Goal: Use online tool/utility: Use online tool/utility

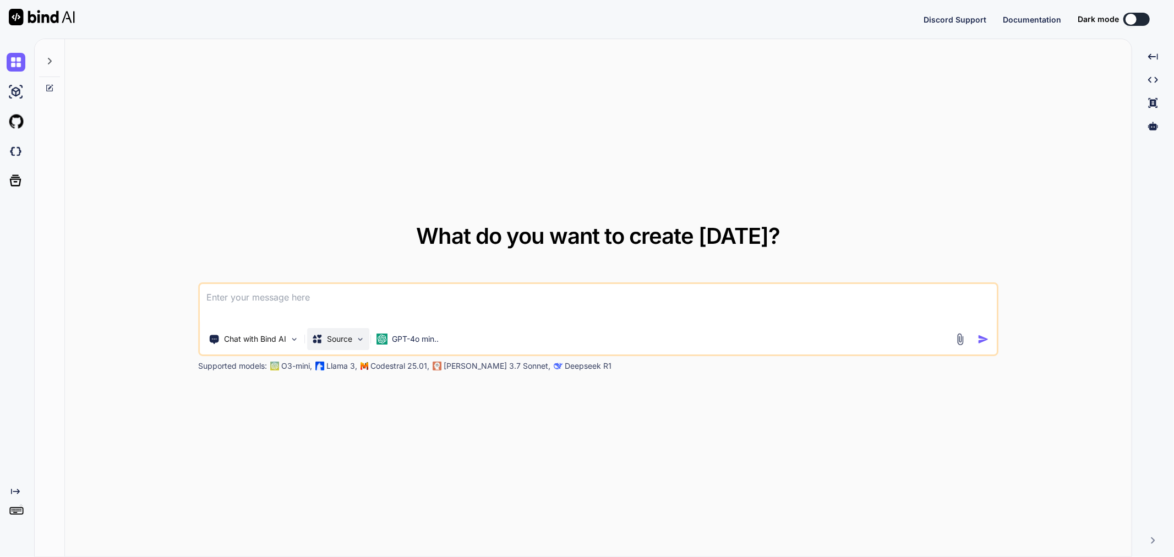
click at [351, 338] on p "Source" at bounding box center [339, 339] width 25 height 11
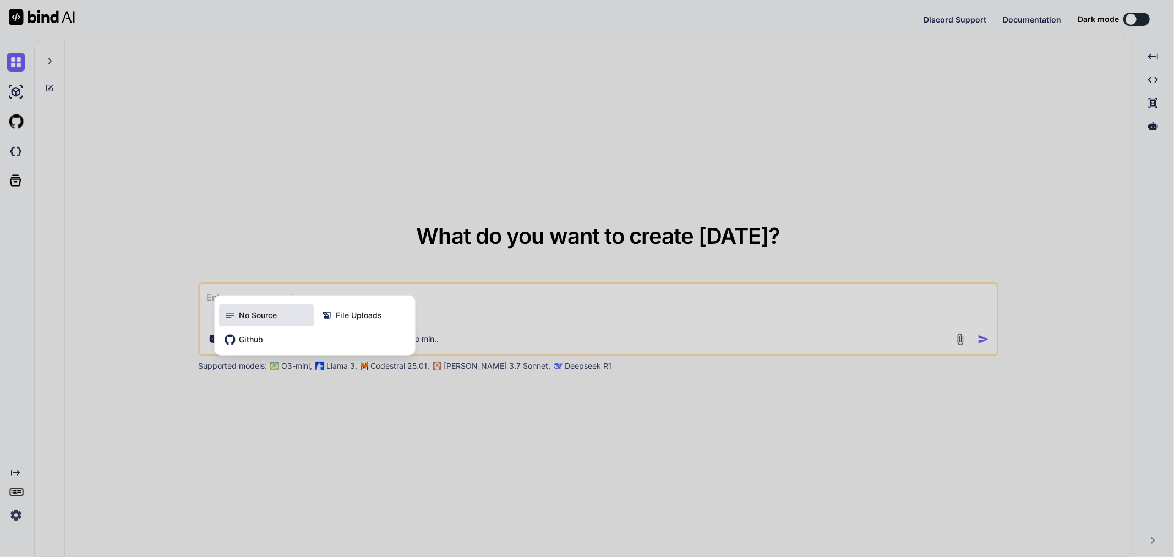
click at [260, 319] on span "No Source" at bounding box center [258, 315] width 38 height 11
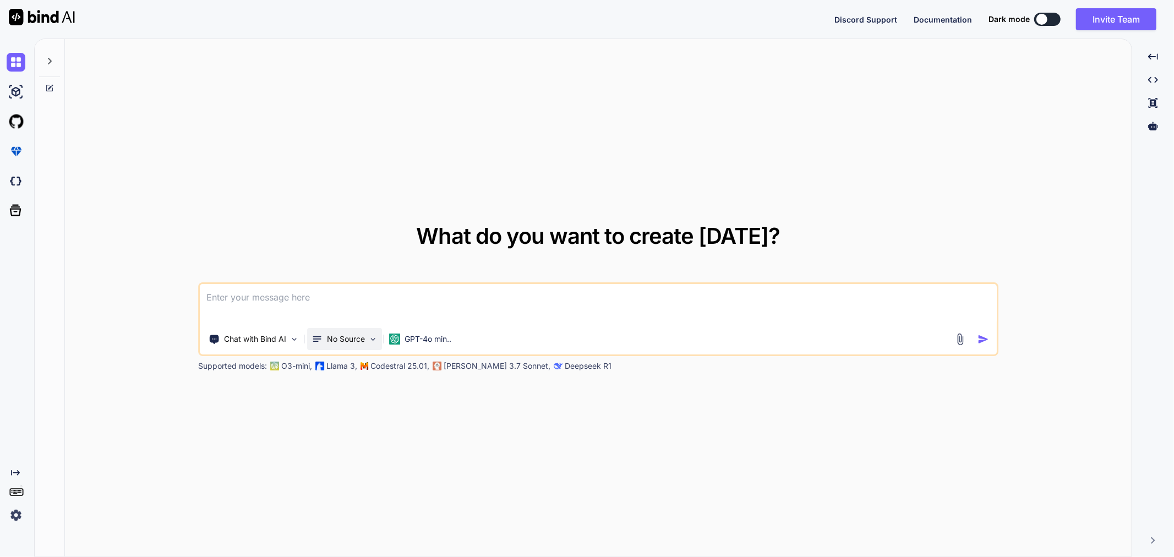
click at [343, 342] on p "No Source" at bounding box center [346, 339] width 38 height 11
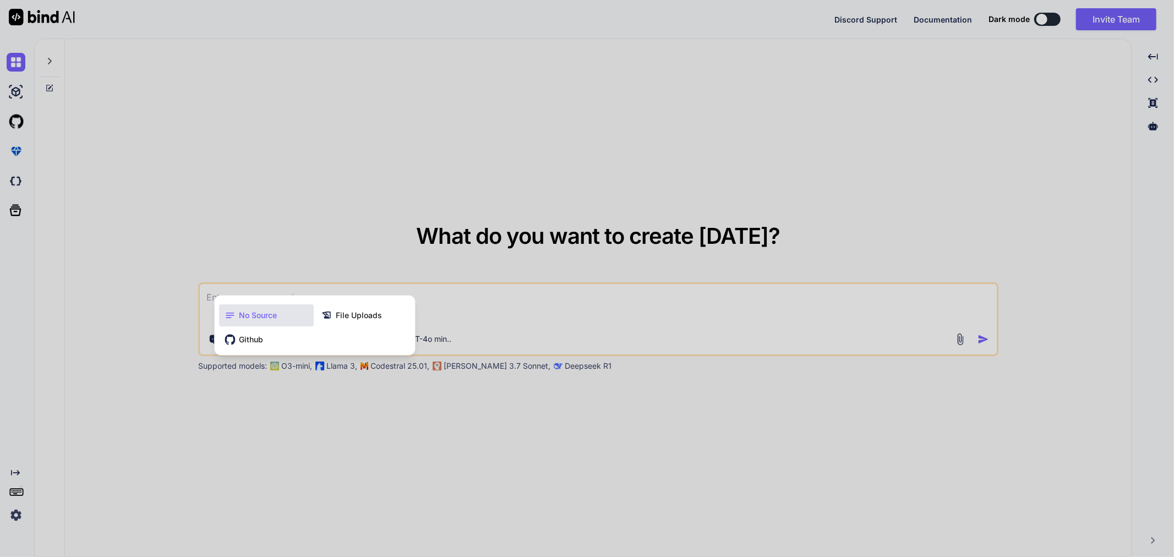
click at [279, 316] on div "No Source" at bounding box center [266, 315] width 95 height 22
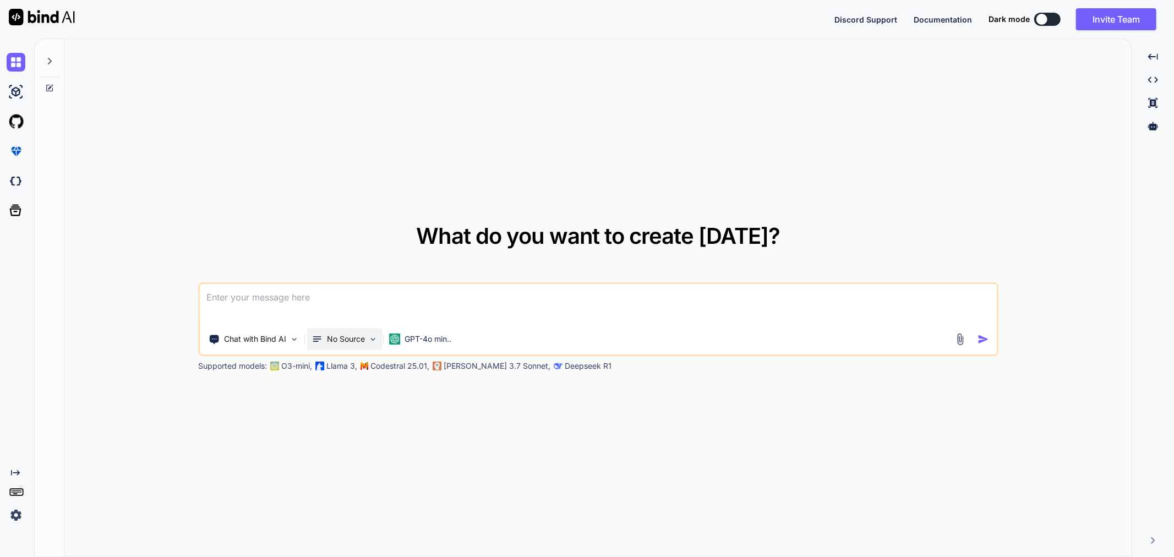
click at [360, 342] on p "No Source" at bounding box center [346, 339] width 38 height 11
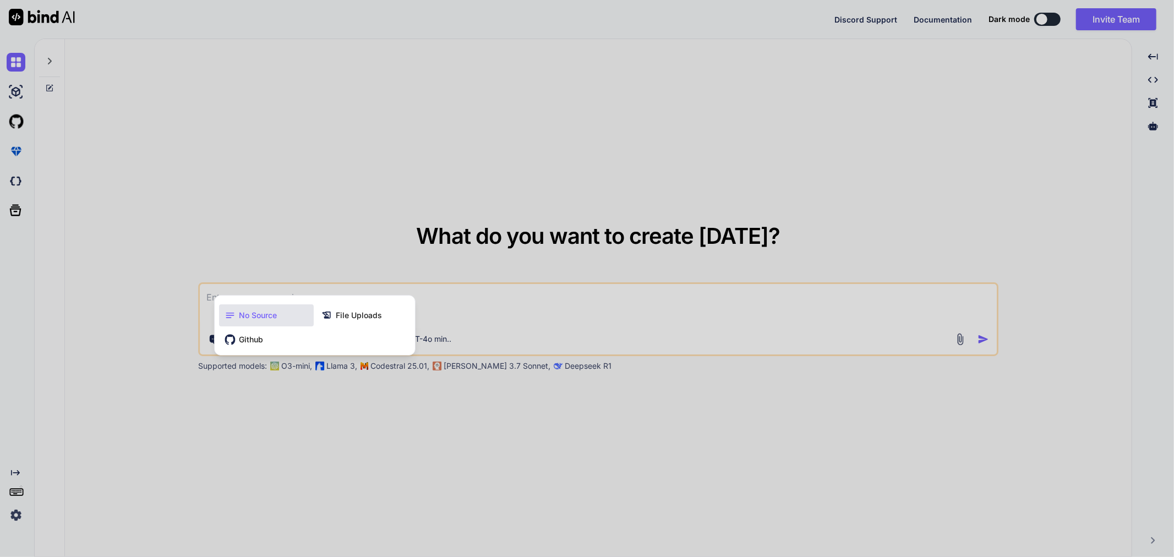
click at [356, 428] on div at bounding box center [587, 278] width 1174 height 557
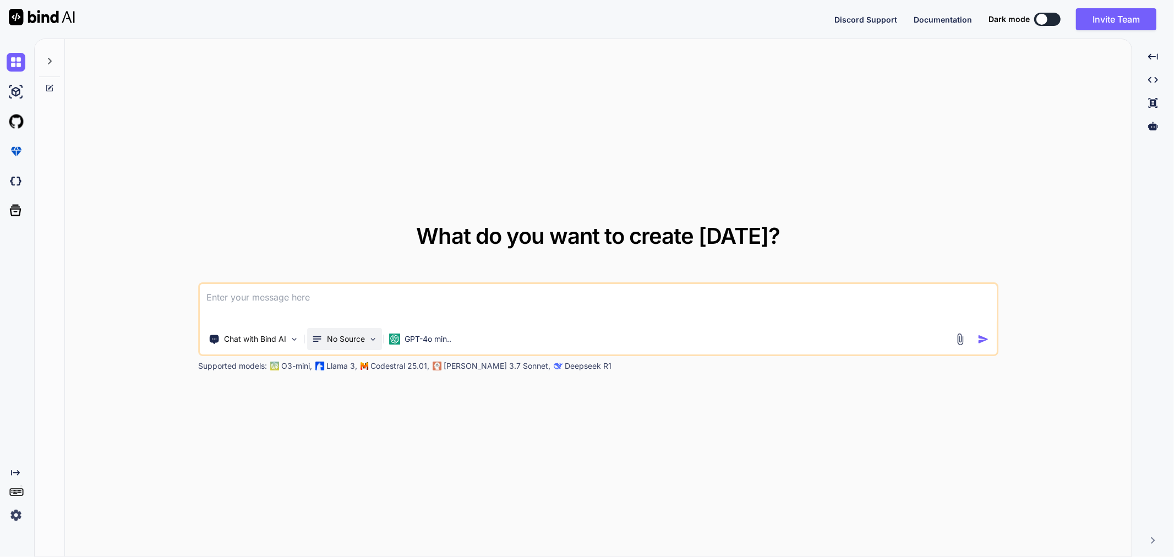
click at [342, 344] on p "No Source" at bounding box center [346, 339] width 38 height 11
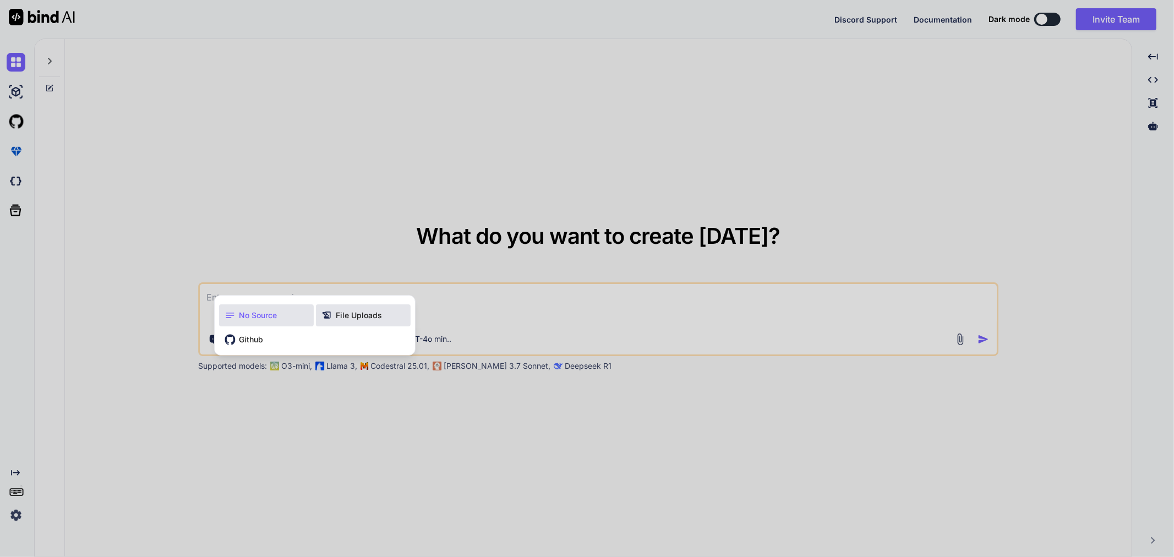
click at [343, 317] on span "File Uploads" at bounding box center [359, 315] width 46 height 11
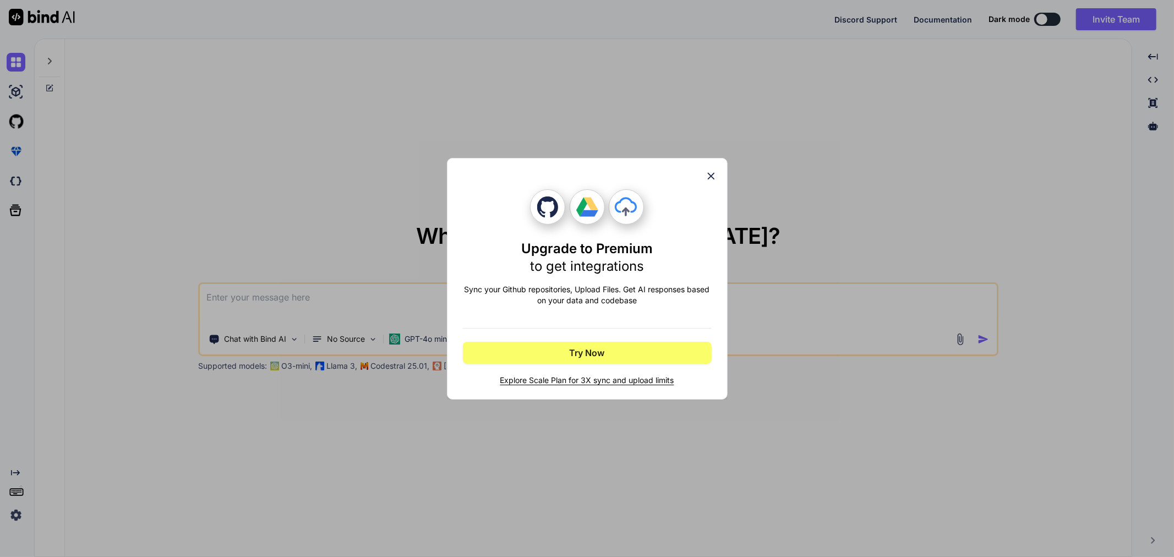
click at [712, 162] on div "Upgrade to Premium to get integrations Sync your Github repositories, Upload Fi…" at bounding box center [587, 279] width 281 height 242
click at [708, 172] on icon at bounding box center [711, 176] width 12 height 12
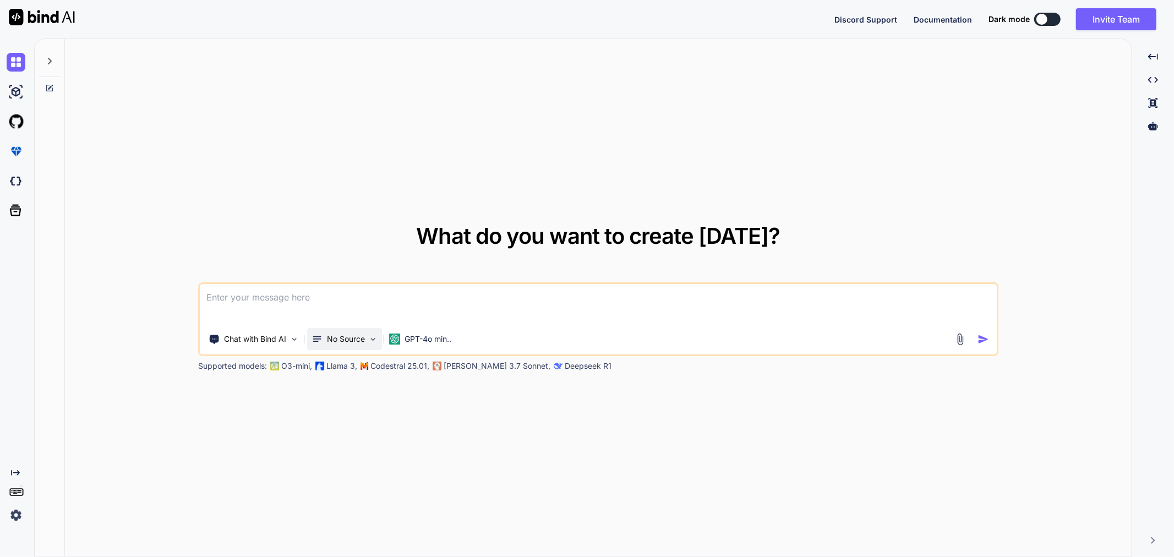
click at [353, 342] on p "No Source" at bounding box center [346, 339] width 38 height 11
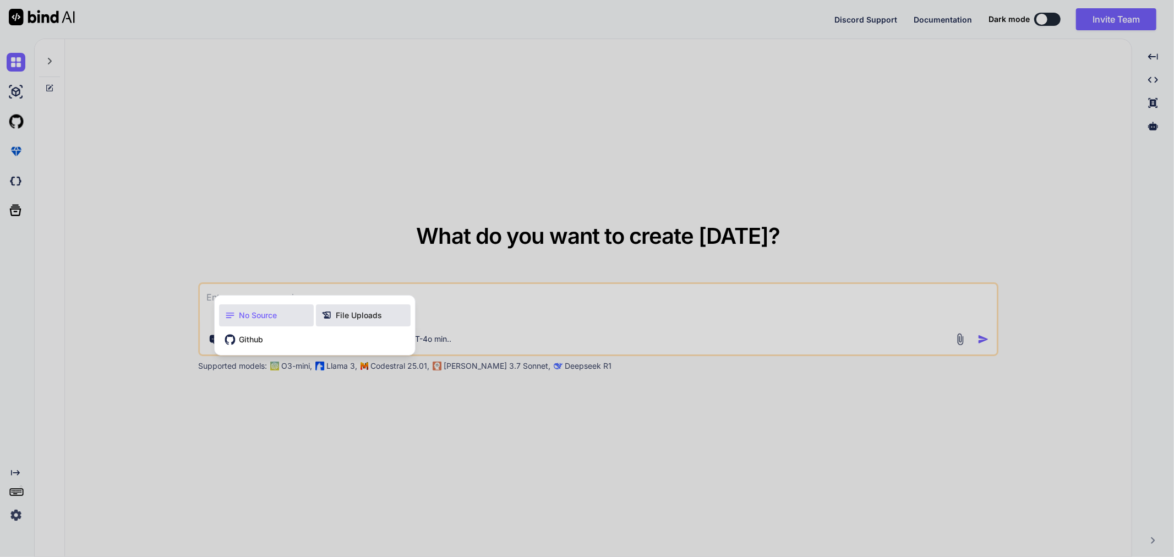
click at [331, 325] on div "File Uploads" at bounding box center [363, 315] width 95 height 22
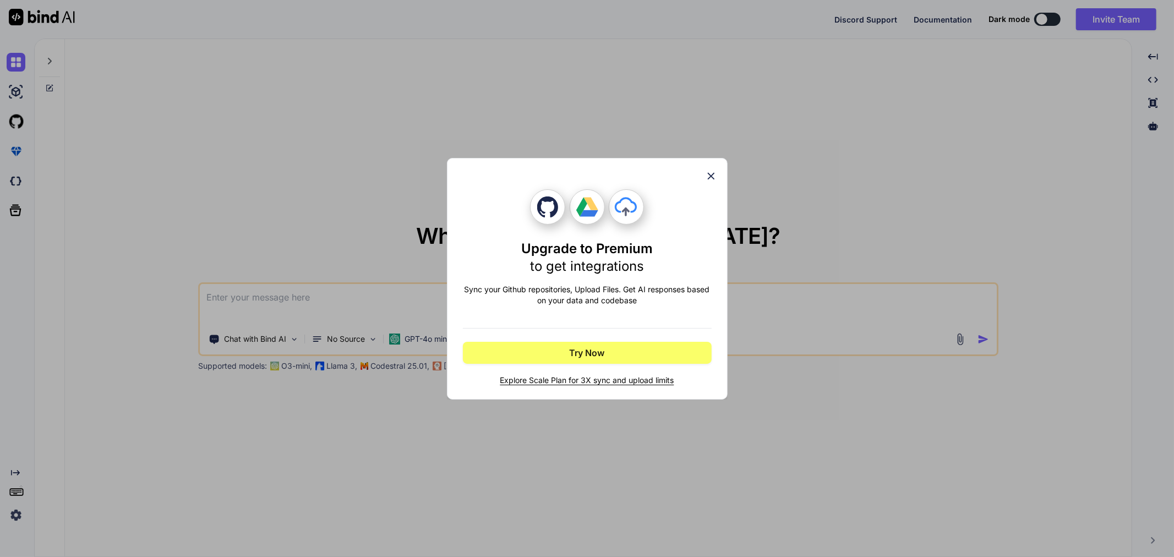
click at [710, 170] on icon at bounding box center [711, 176] width 12 height 12
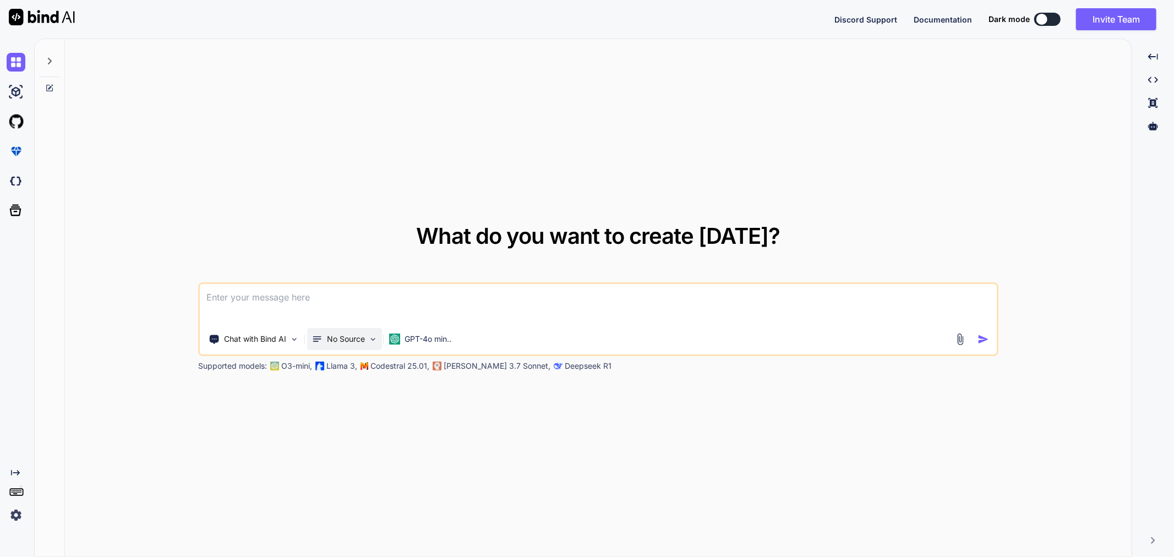
click at [330, 345] on div "No Source" at bounding box center [344, 339] width 75 height 22
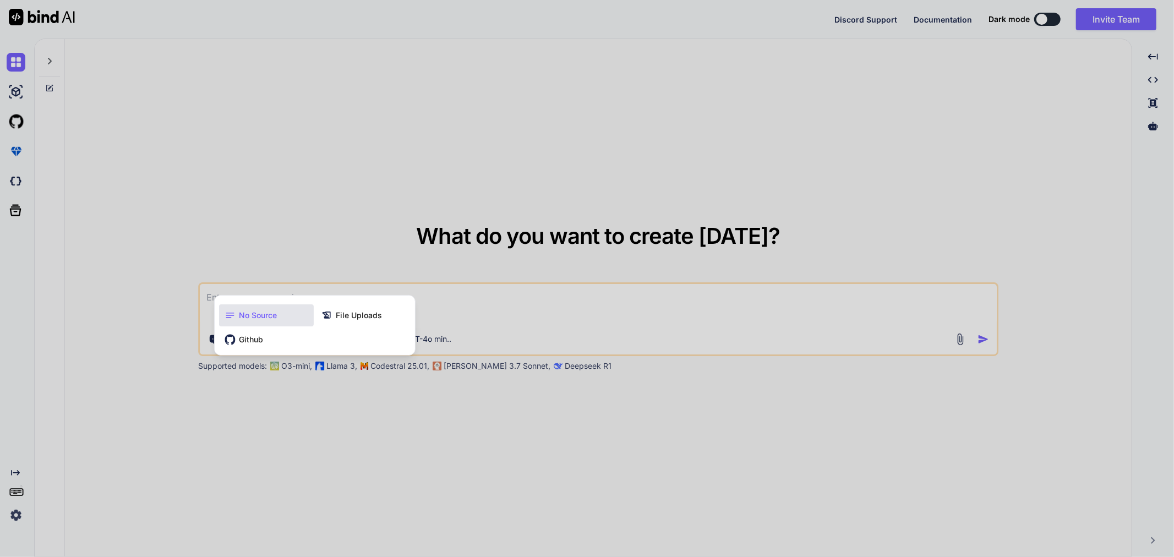
click at [338, 270] on div at bounding box center [587, 278] width 1174 height 557
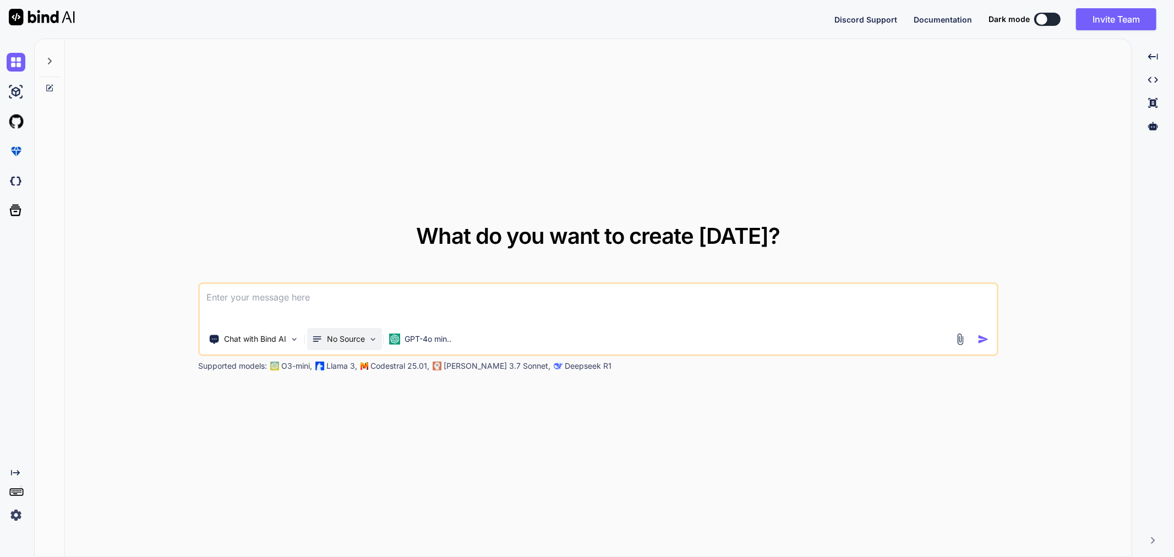
click at [350, 340] on p "No Source" at bounding box center [346, 339] width 38 height 11
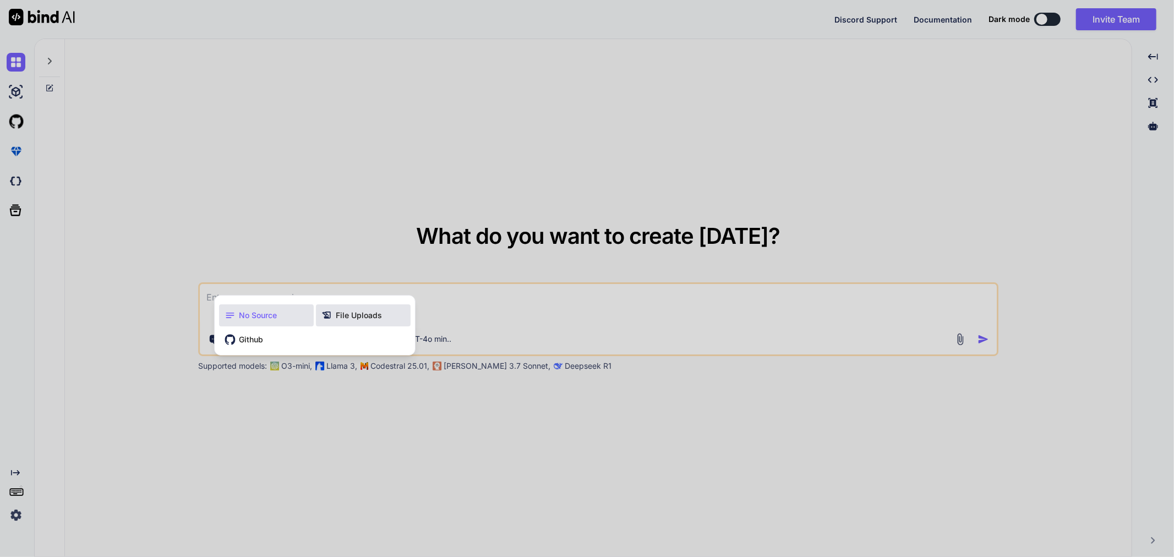
click at [349, 314] on span "File Uploads" at bounding box center [359, 315] width 46 height 11
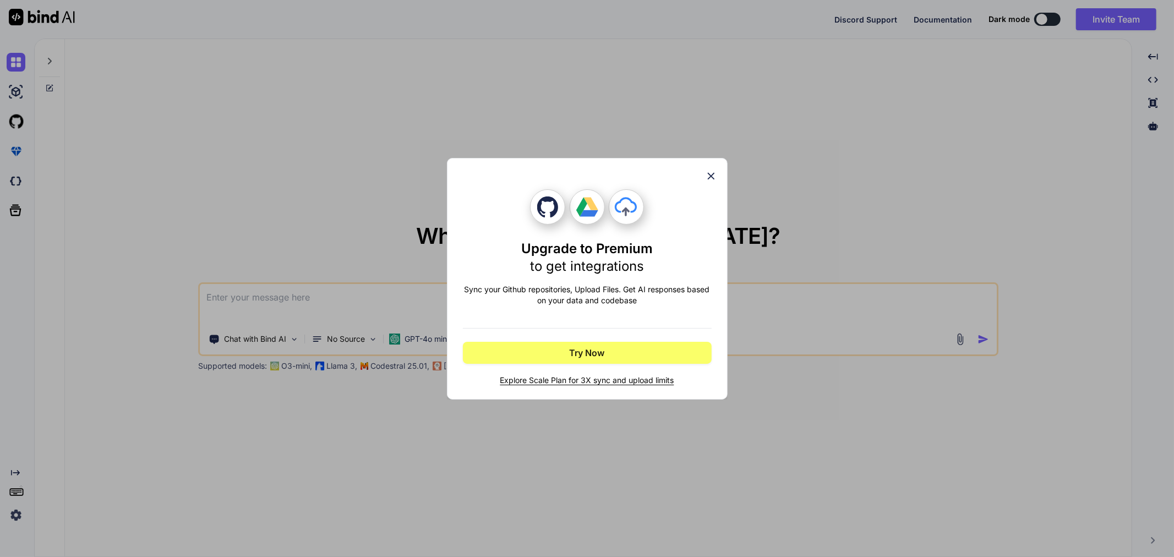
click at [708, 173] on icon at bounding box center [711, 176] width 12 height 12
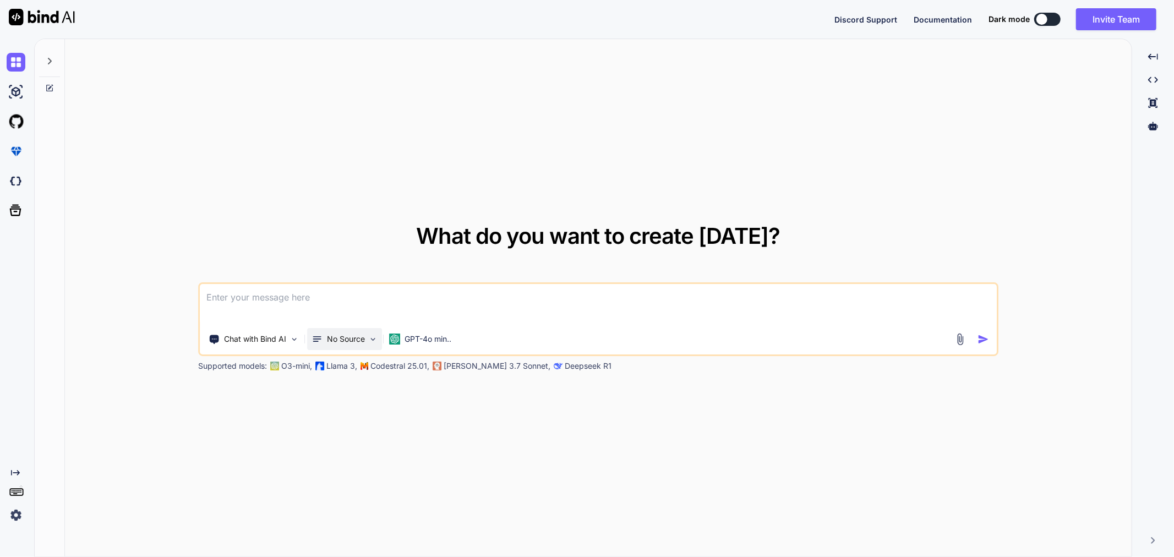
click at [369, 340] on img at bounding box center [372, 339] width 9 height 9
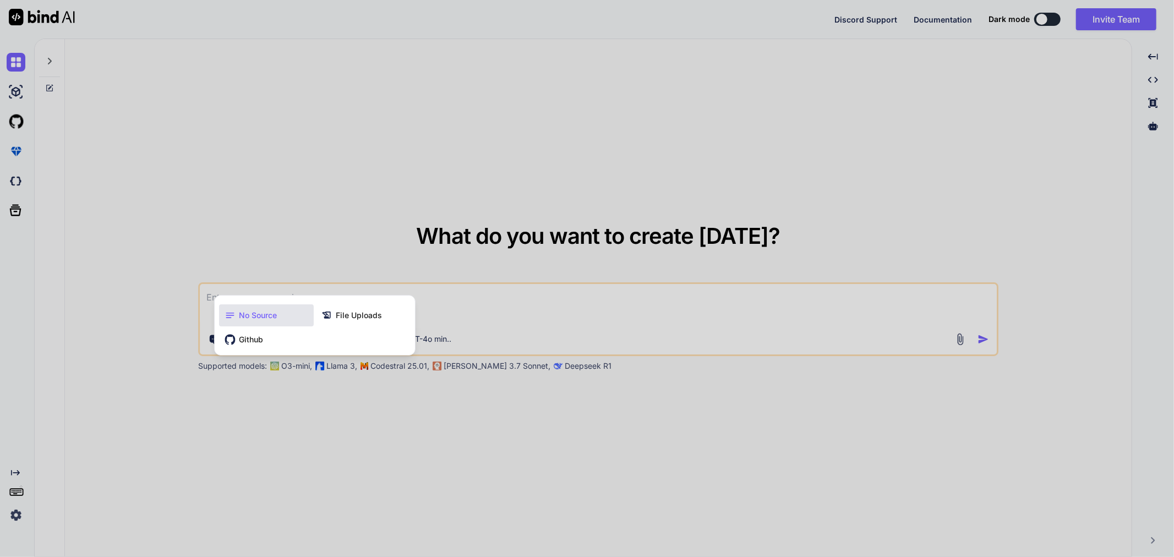
click at [347, 217] on div at bounding box center [587, 278] width 1174 height 557
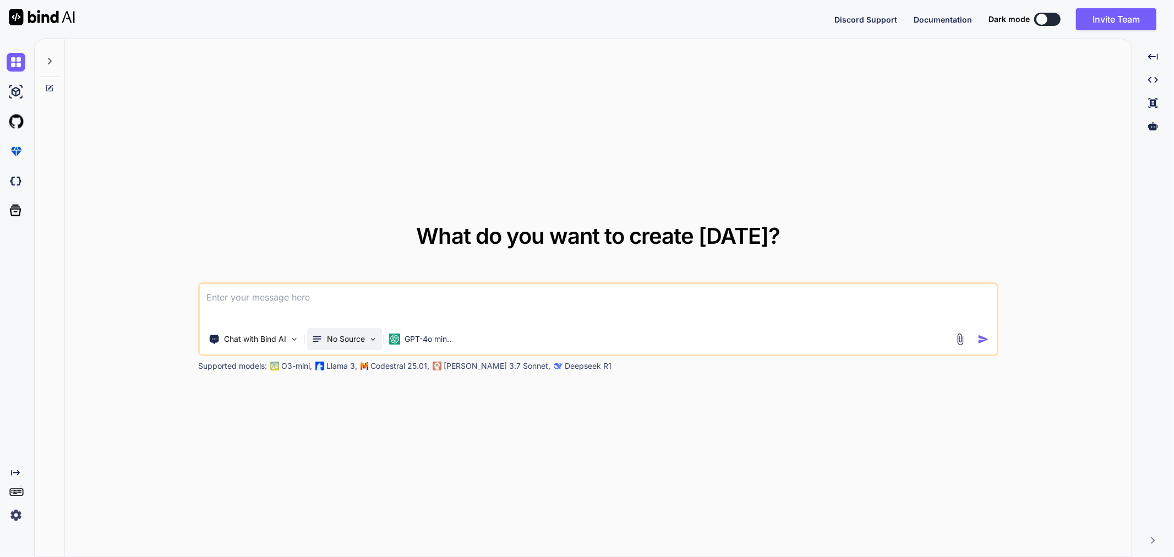
click at [358, 331] on div "No Source" at bounding box center [344, 339] width 75 height 22
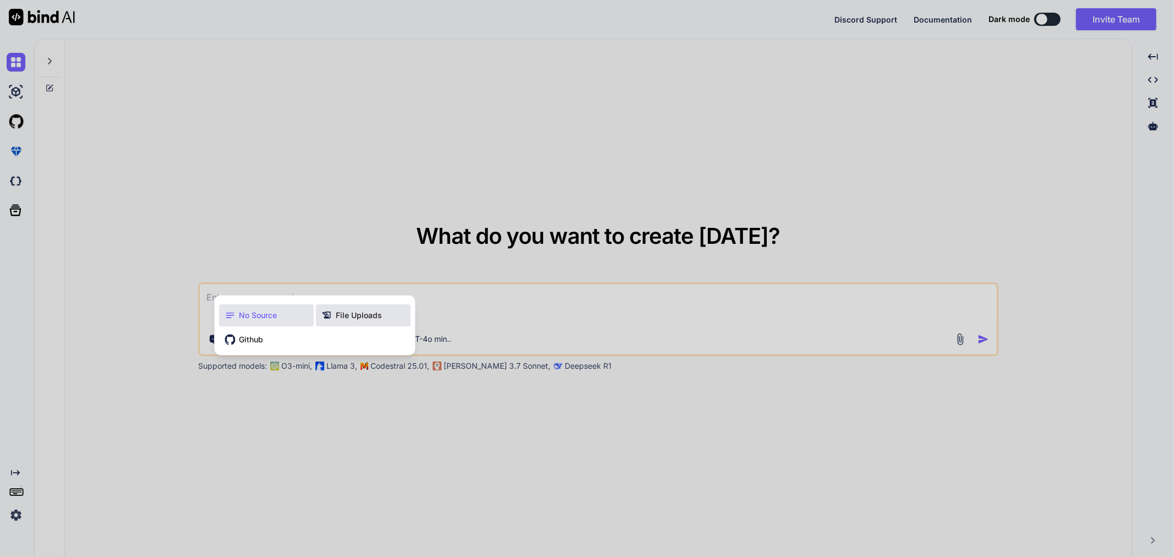
click at [361, 311] on span "File Uploads" at bounding box center [359, 315] width 46 height 11
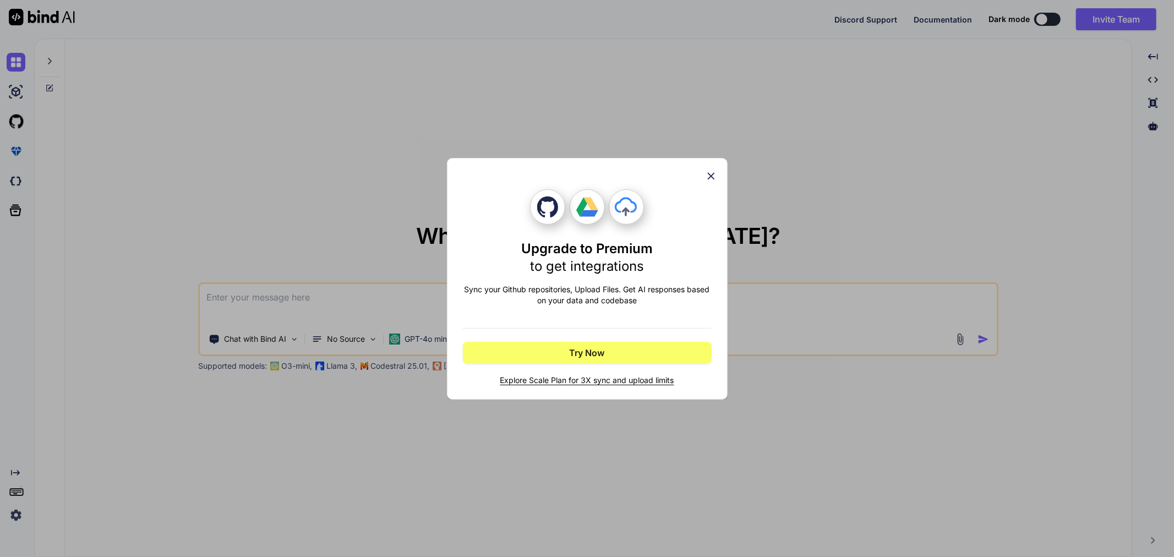
click at [716, 170] on icon at bounding box center [711, 176] width 12 height 12
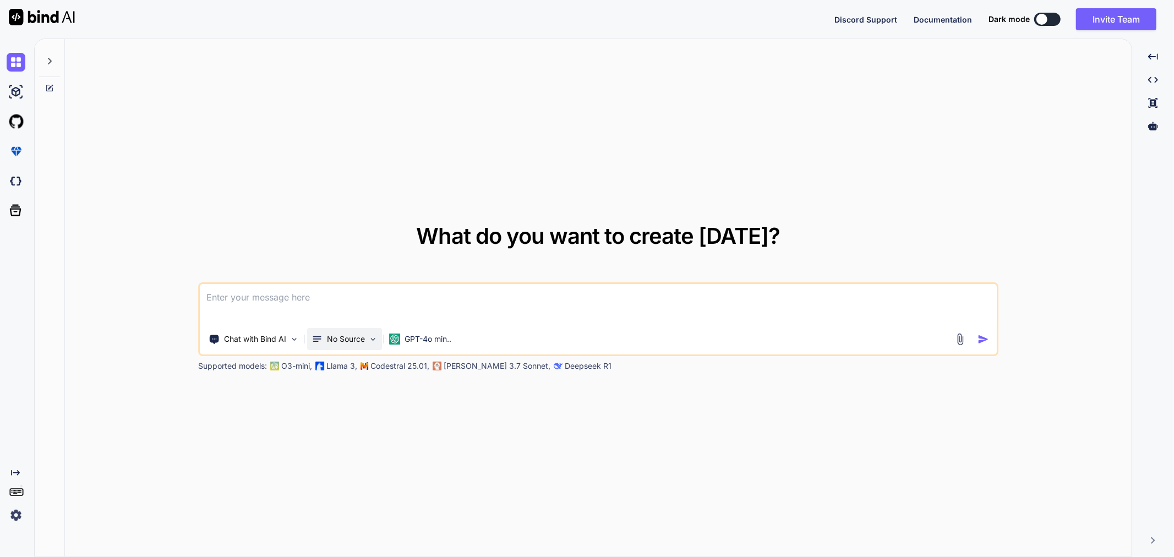
click at [352, 340] on p "No Source" at bounding box center [346, 339] width 38 height 11
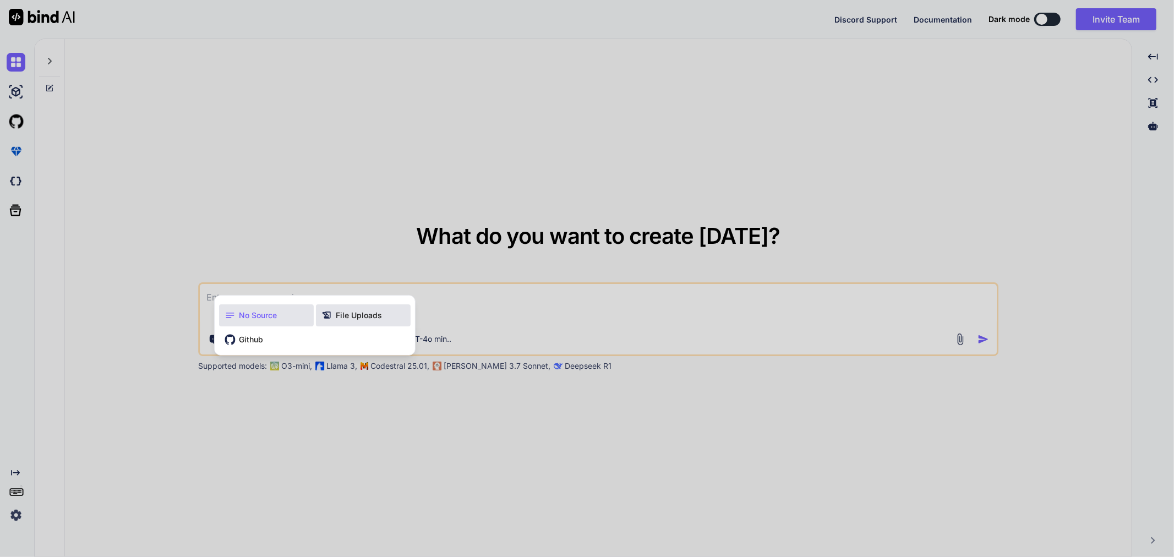
click at [328, 312] on icon at bounding box center [327, 315] width 8 height 7
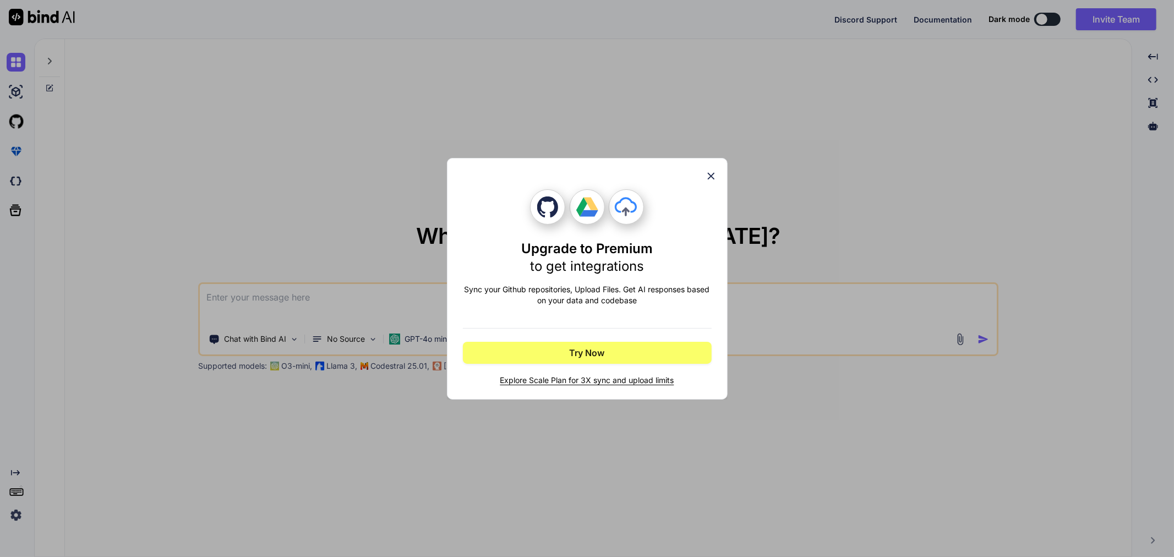
click at [708, 171] on icon at bounding box center [711, 176] width 12 height 12
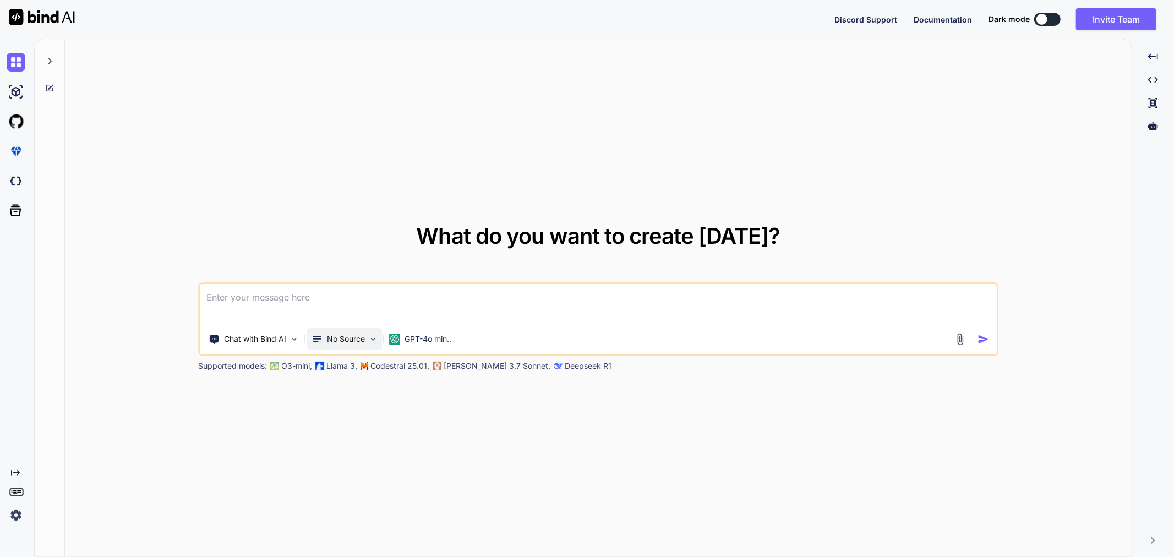
click at [363, 336] on p "No Source" at bounding box center [346, 339] width 38 height 11
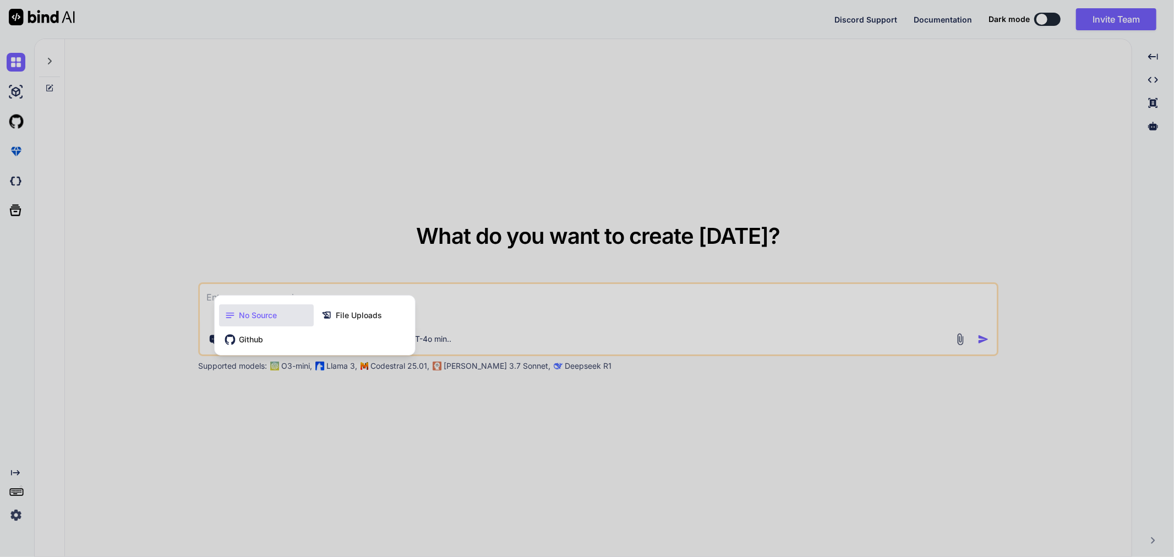
click at [348, 193] on div at bounding box center [587, 278] width 1174 height 557
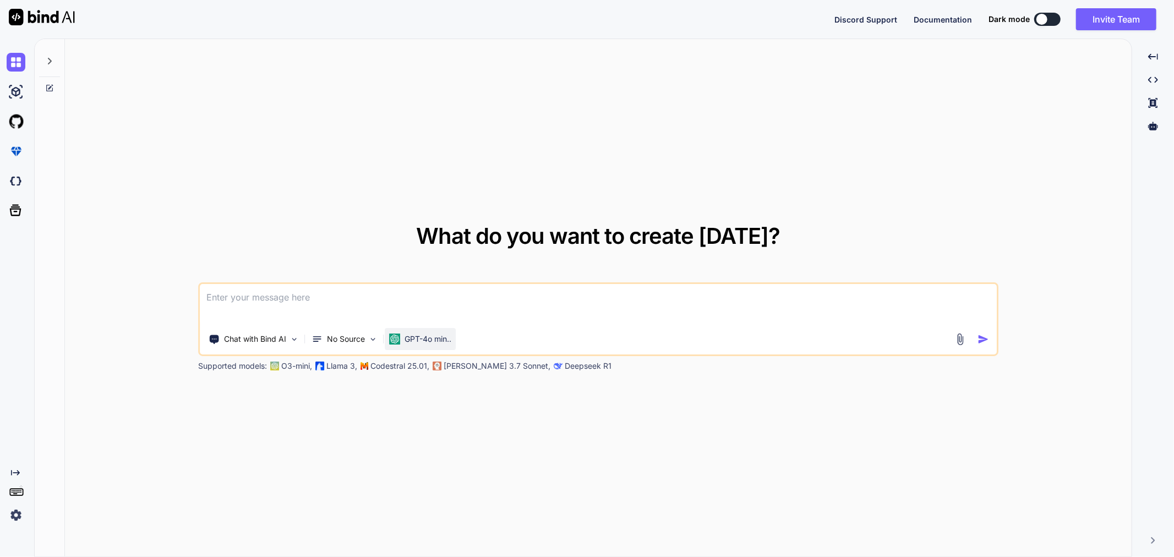
click at [395, 341] on img at bounding box center [394, 339] width 11 height 11
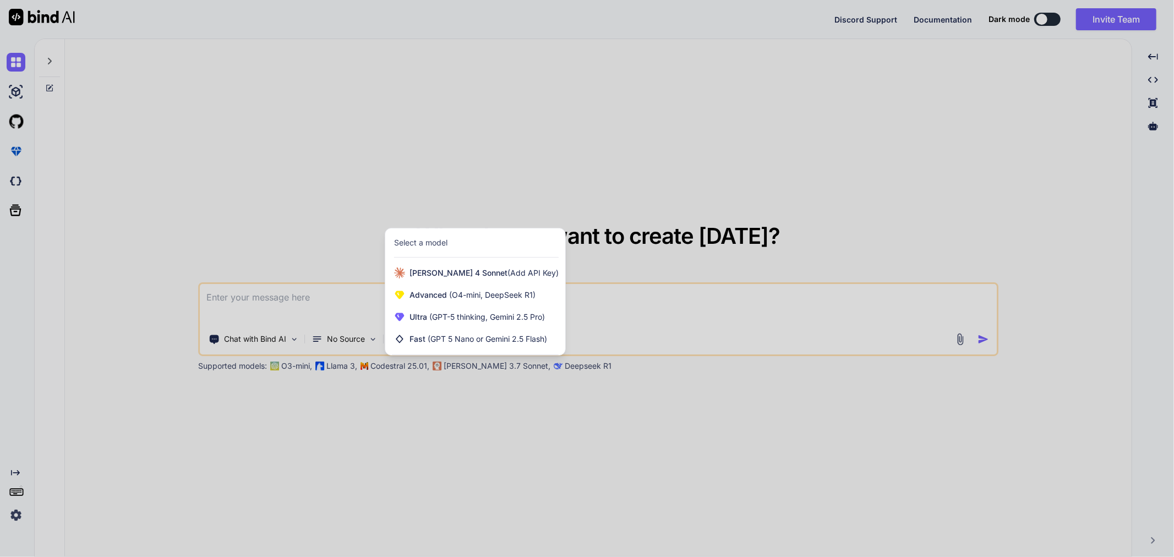
click at [390, 424] on div at bounding box center [587, 278] width 1174 height 557
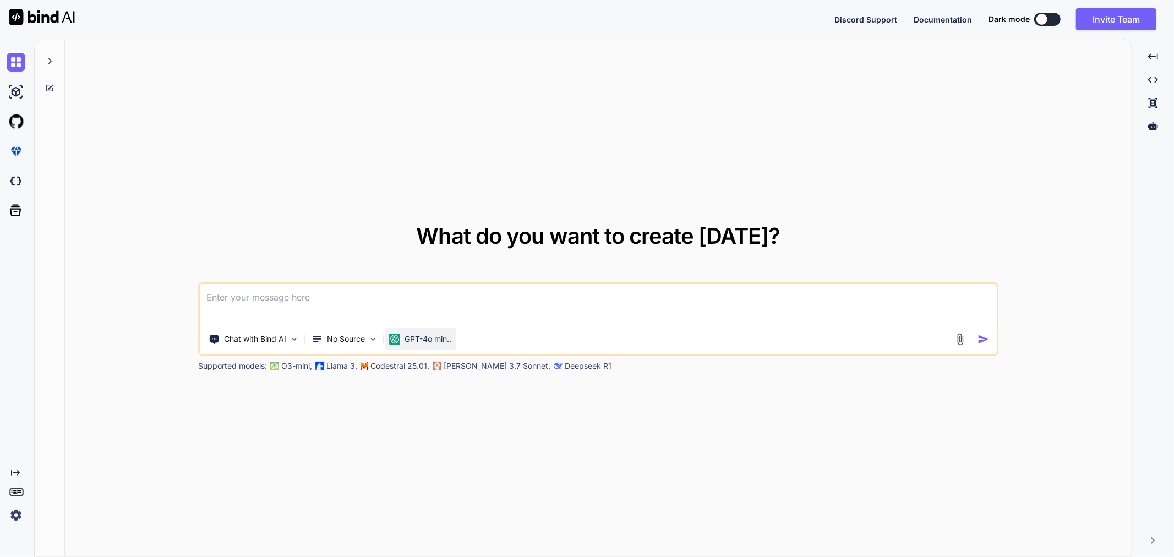
click at [424, 339] on p "GPT-4o min.." at bounding box center [428, 339] width 47 height 11
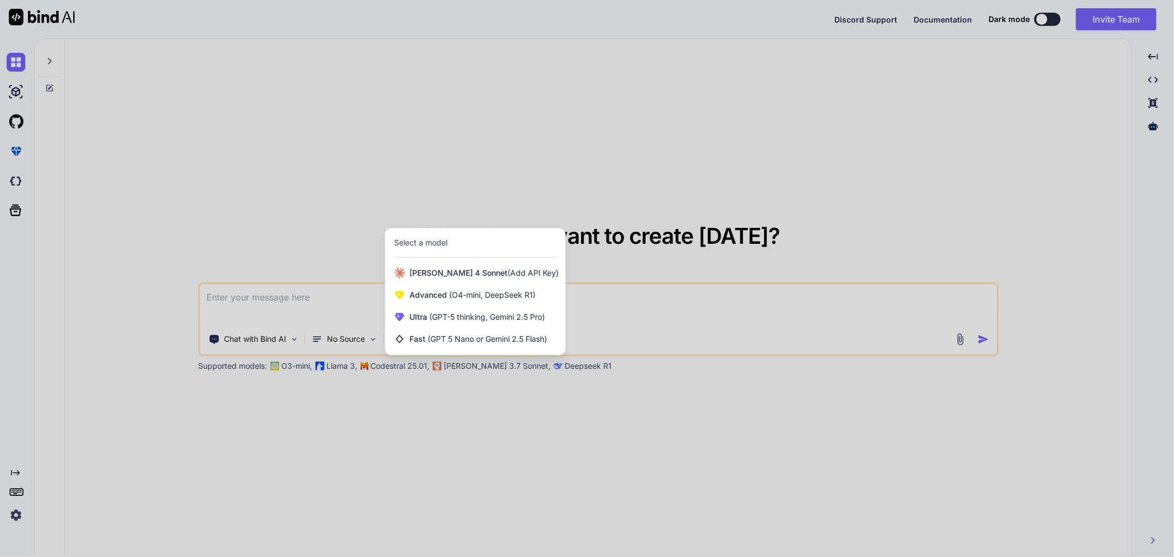
drag, startPoint x: 404, startPoint y: 384, endPoint x: 351, endPoint y: 390, distance: 53.7
click at [400, 388] on div at bounding box center [587, 278] width 1174 height 557
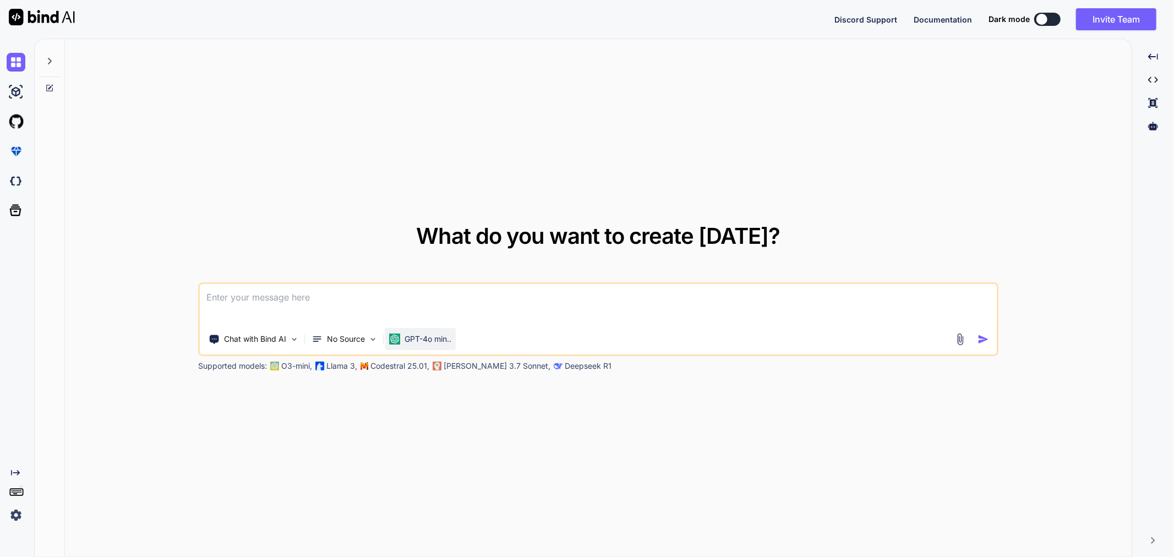
click at [428, 342] on p "GPT-4o min.." at bounding box center [428, 339] width 47 height 11
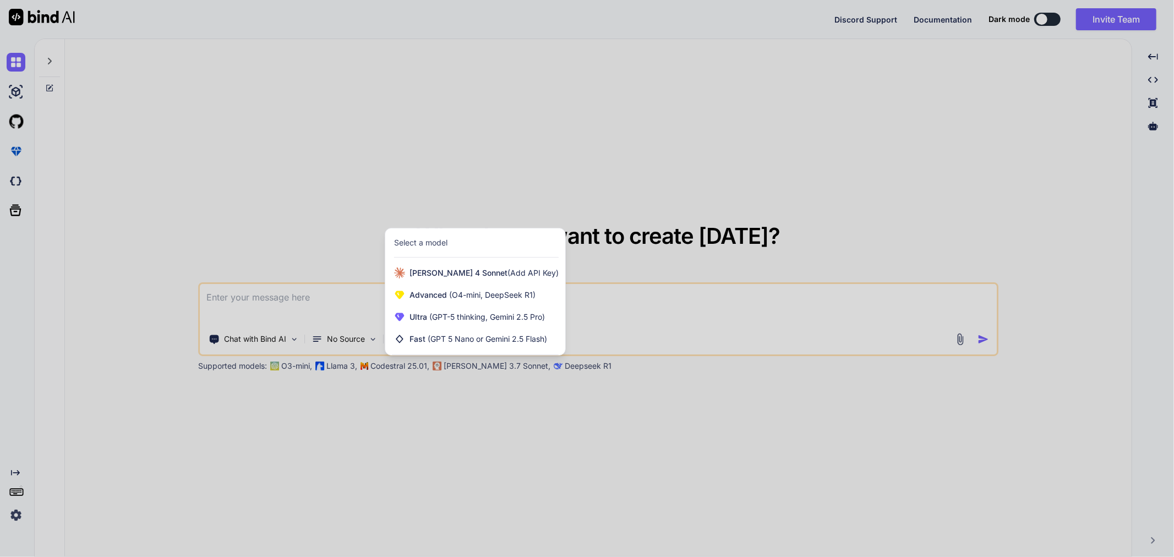
click at [463, 421] on div at bounding box center [587, 278] width 1174 height 557
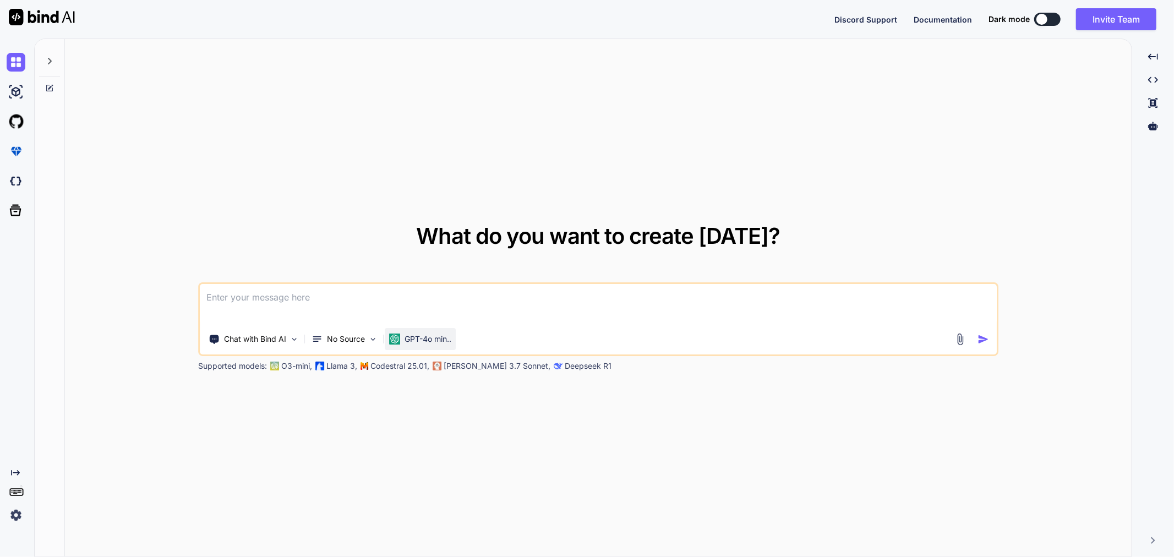
click at [422, 333] on div "GPT-4o min.." at bounding box center [420, 339] width 71 height 22
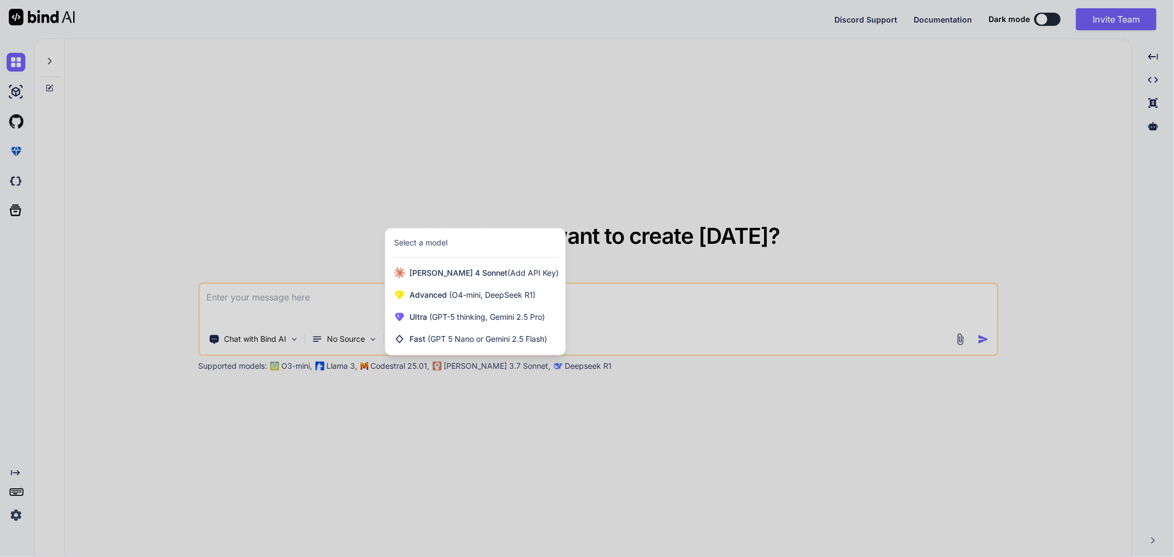
click at [425, 399] on div at bounding box center [587, 278] width 1174 height 557
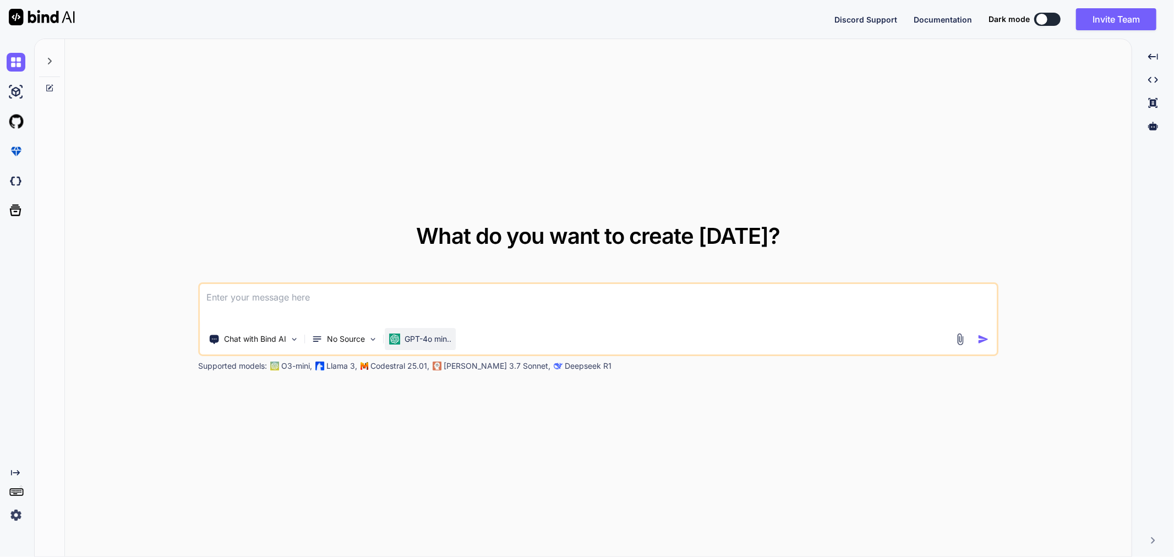
click at [426, 344] on p "GPT-4o min.." at bounding box center [428, 339] width 47 height 11
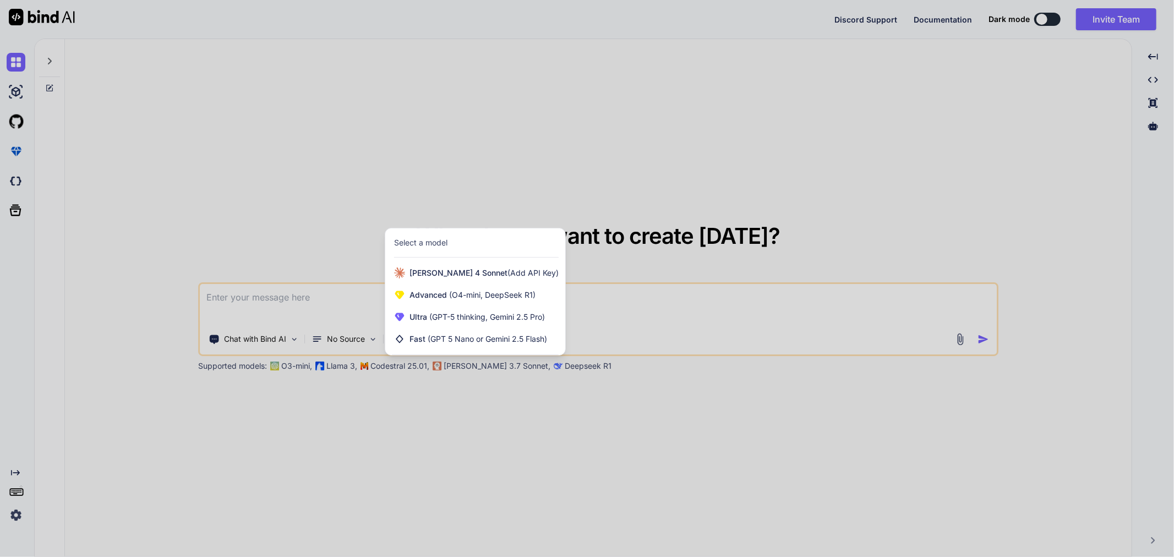
click at [396, 391] on div at bounding box center [587, 278] width 1174 height 557
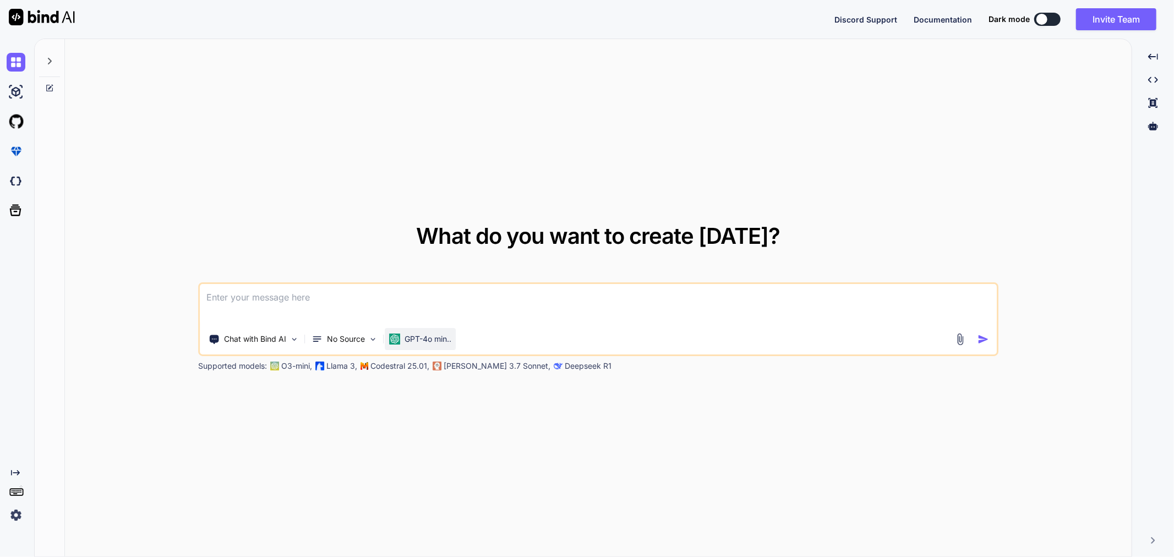
click at [423, 347] on div "GPT-4o min.." at bounding box center [420, 339] width 71 height 22
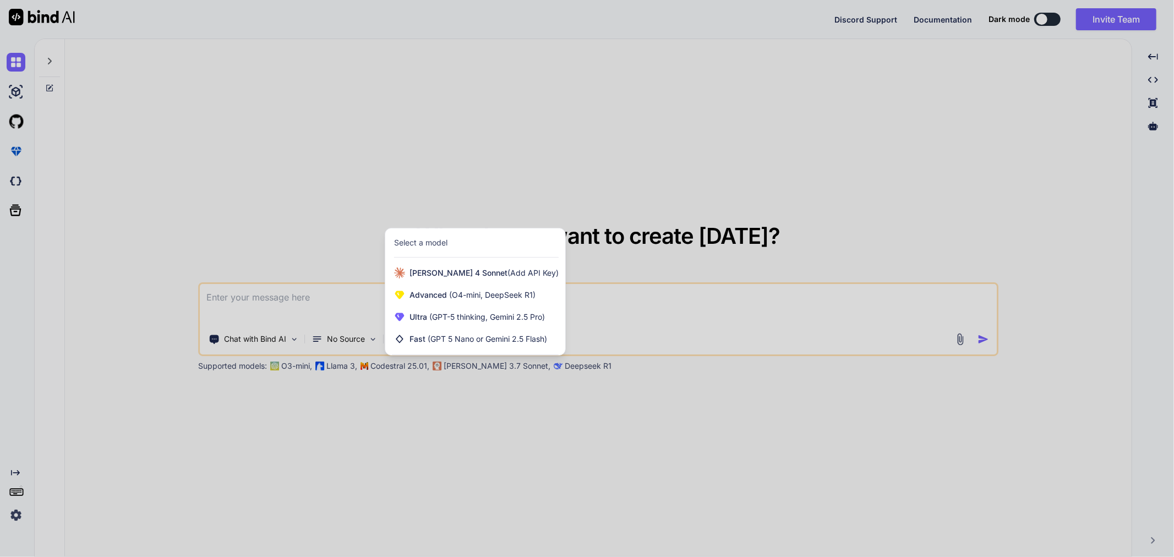
click at [432, 393] on div at bounding box center [587, 278] width 1174 height 557
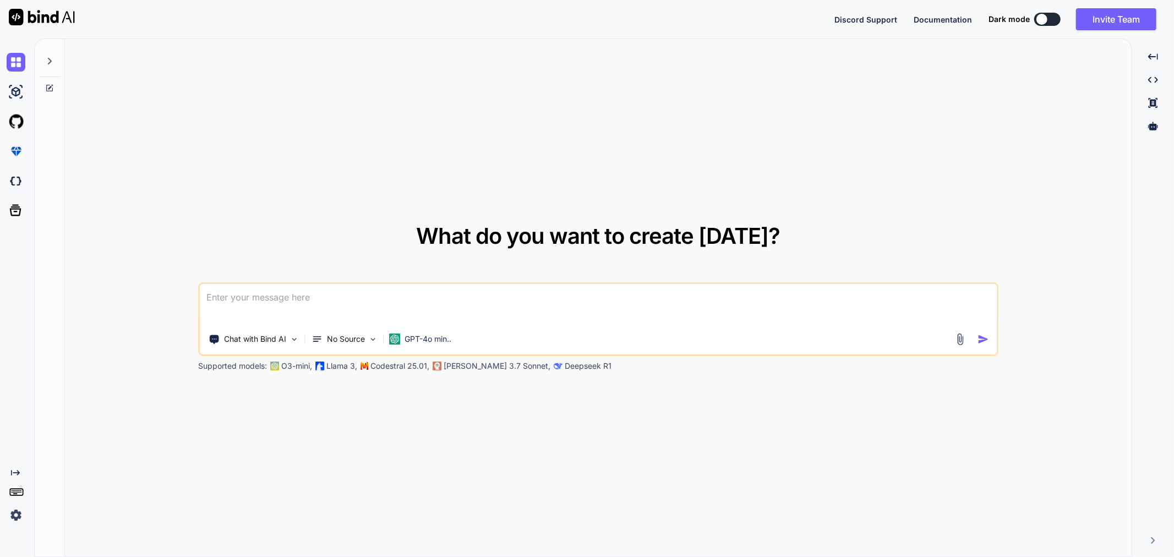
click at [349, 367] on p "Llama 3," at bounding box center [342, 366] width 31 height 11
click at [439, 340] on p "GPT-4o min.." at bounding box center [428, 339] width 47 height 11
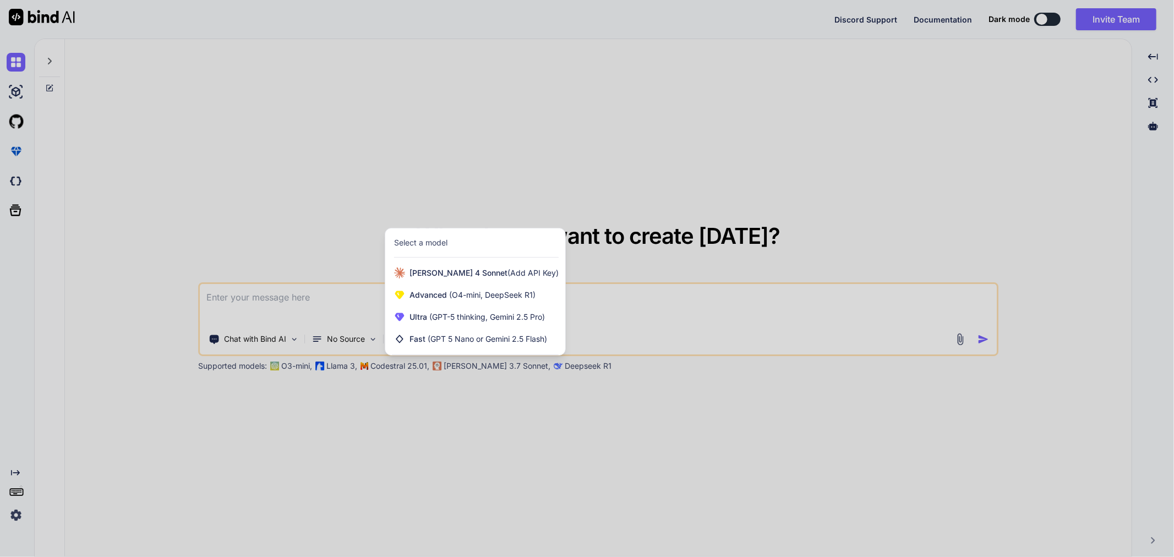
click at [474, 399] on div at bounding box center [587, 278] width 1174 height 557
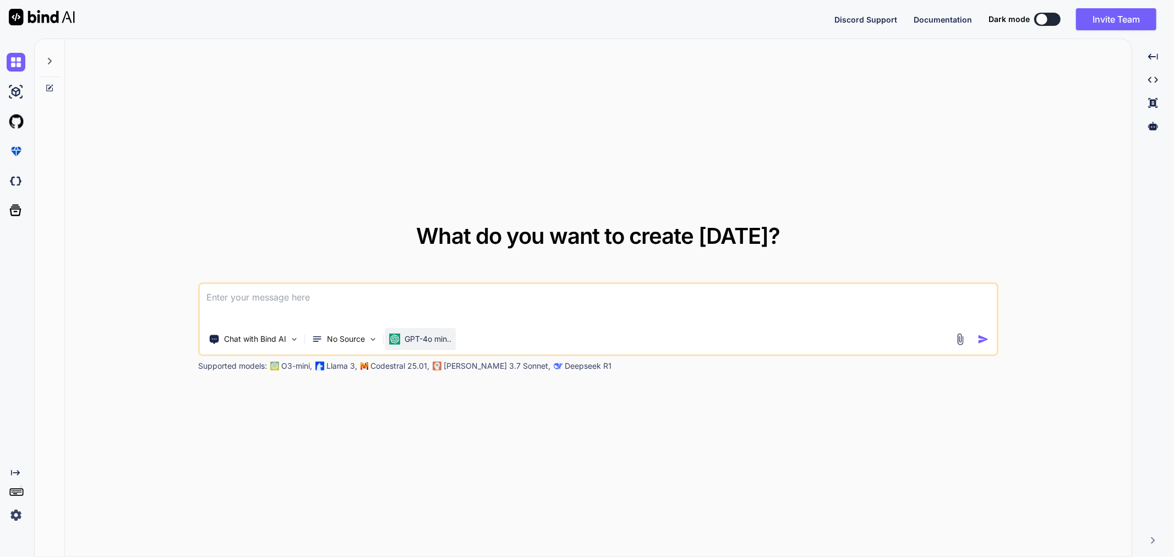
click at [416, 331] on div "GPT-4o min.." at bounding box center [420, 339] width 71 height 22
type textarea "x"
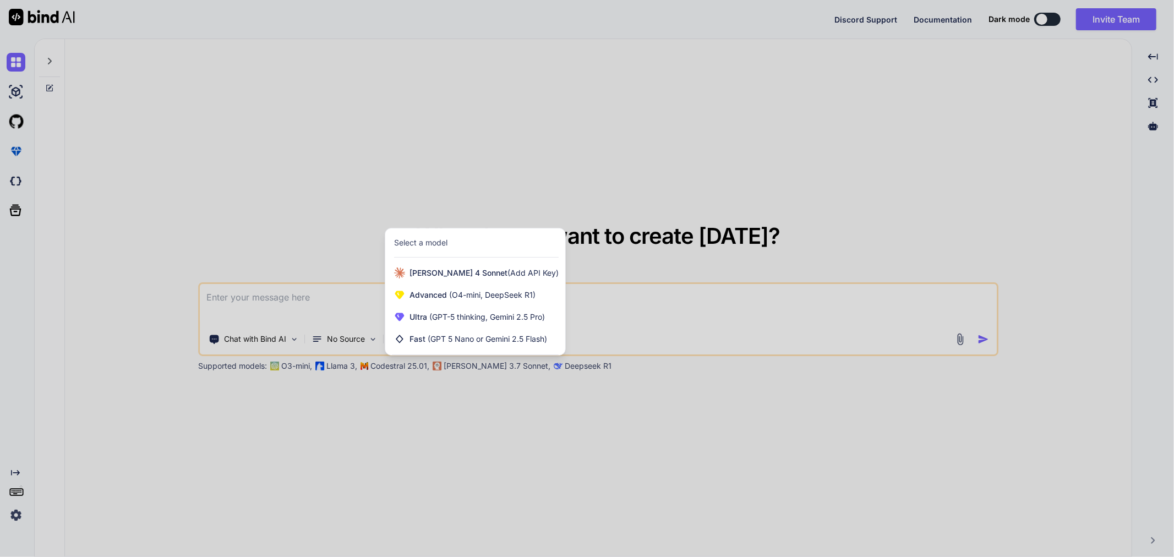
click at [420, 426] on div at bounding box center [587, 278] width 1174 height 557
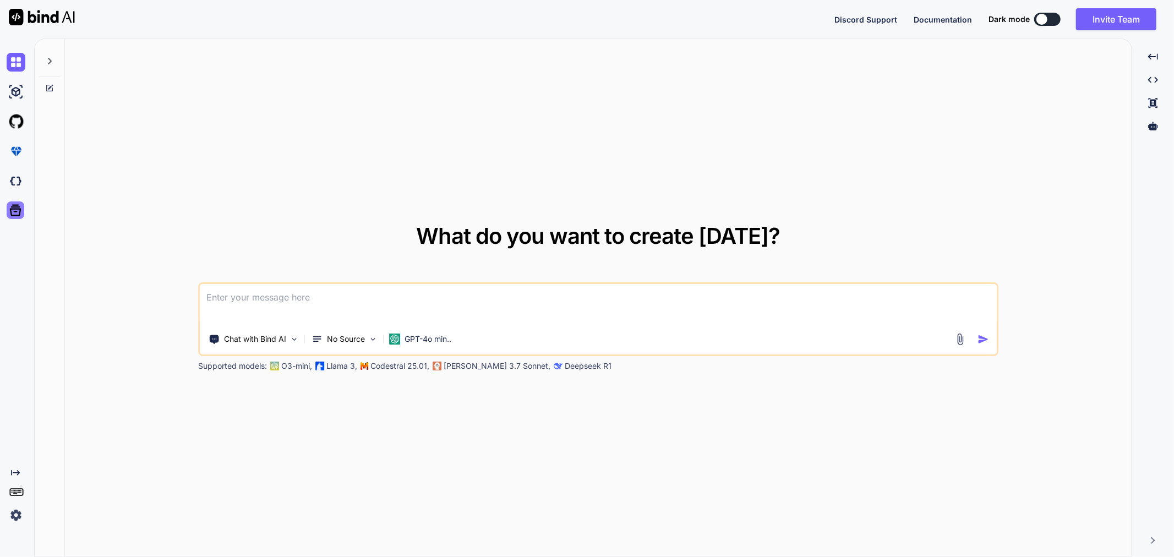
click at [7, 207] on div at bounding box center [16, 211] width 18 height 18
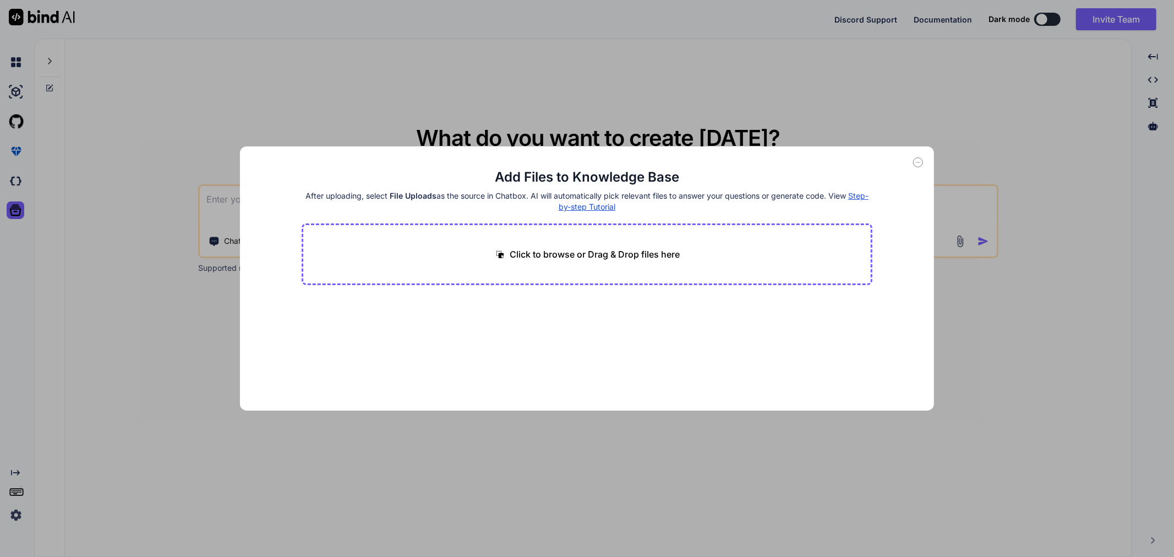
click at [915, 161] on icon at bounding box center [918, 162] width 10 height 10
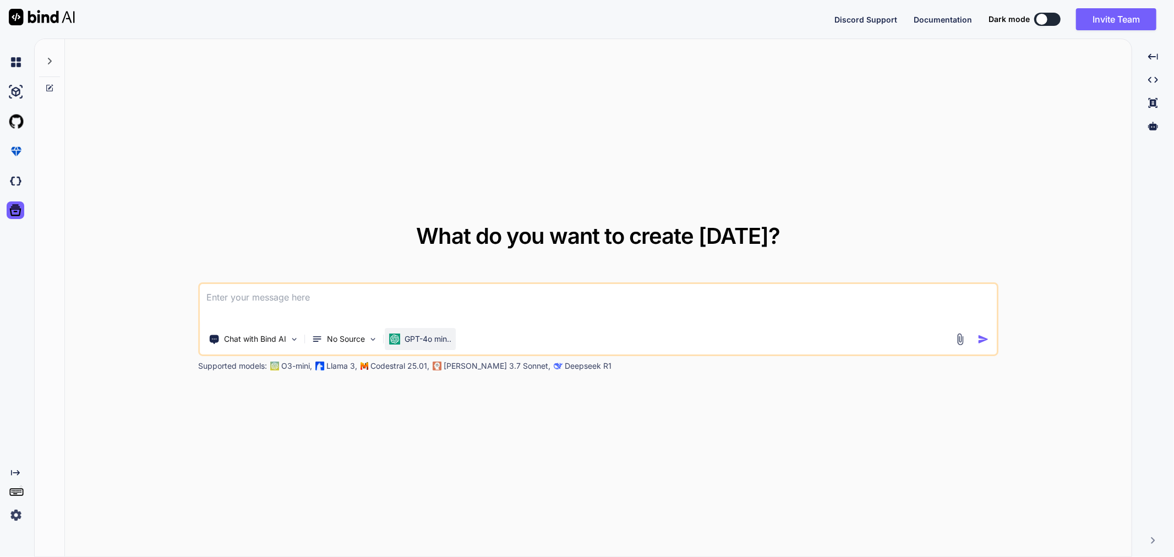
click at [443, 347] on div "GPT-4o min.." at bounding box center [420, 339] width 71 height 22
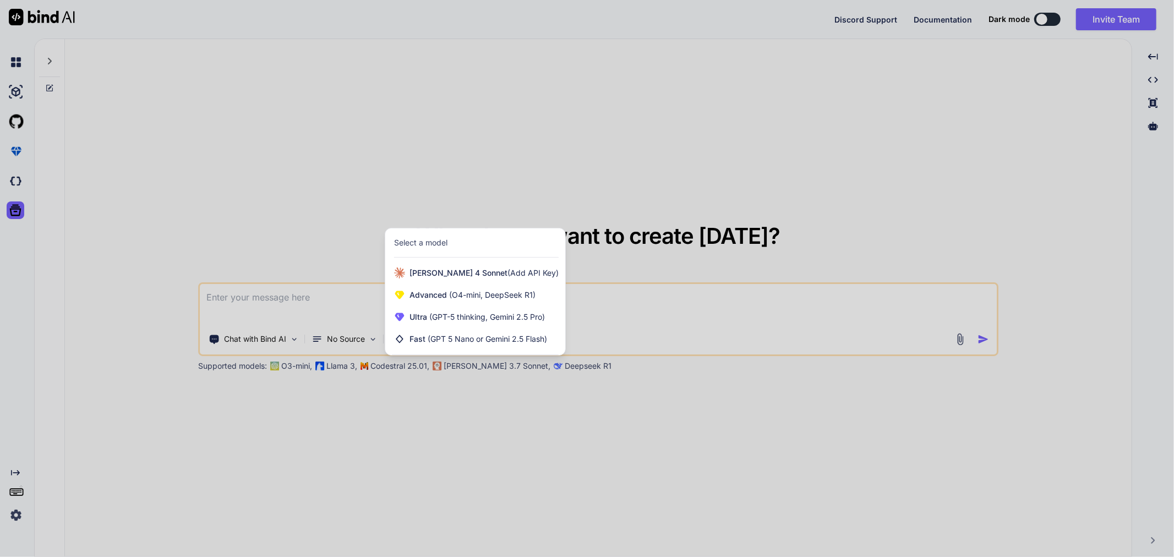
click at [485, 393] on div at bounding box center [587, 278] width 1174 height 557
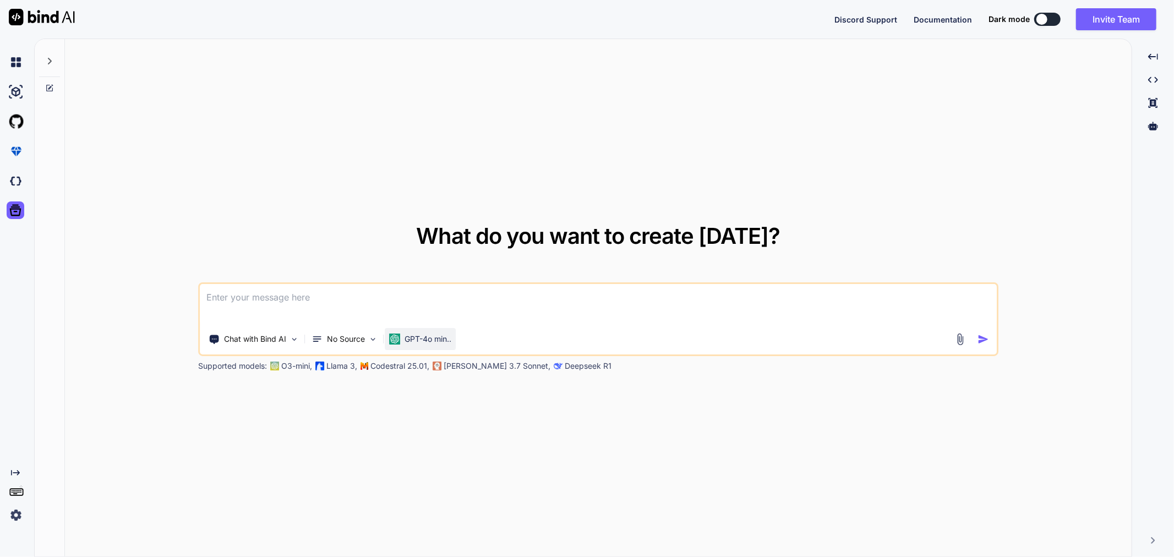
click at [431, 338] on p "GPT-4o min.." at bounding box center [428, 339] width 47 height 11
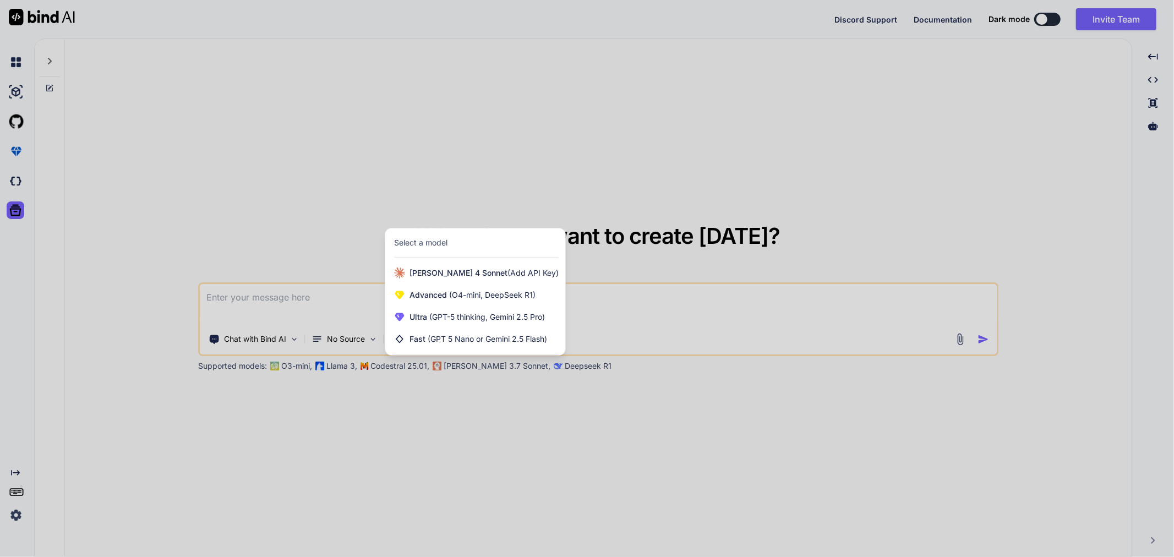
click at [486, 358] on div at bounding box center [587, 278] width 1174 height 557
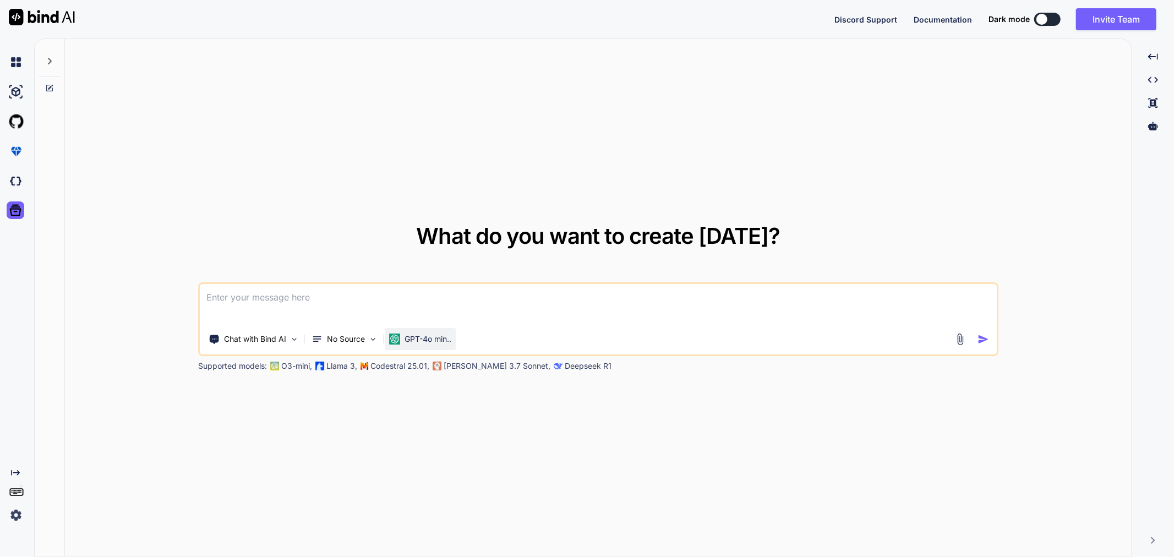
click at [437, 340] on p "GPT-4o min.." at bounding box center [428, 339] width 47 height 11
